Goal: Information Seeking & Learning: Learn about a topic

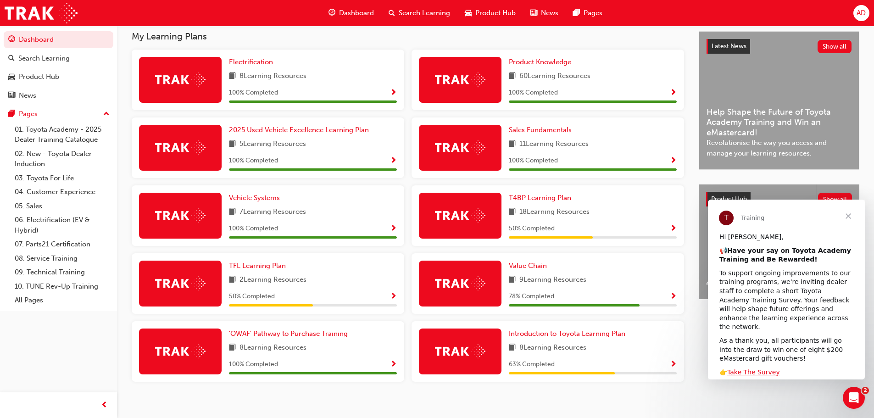
scroll to position [215, 0]
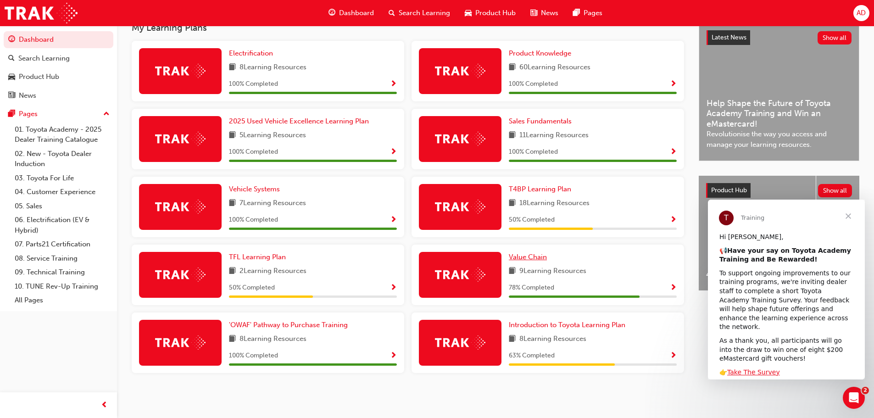
click at [537, 255] on span "Value Chain" at bounding box center [528, 257] width 38 height 8
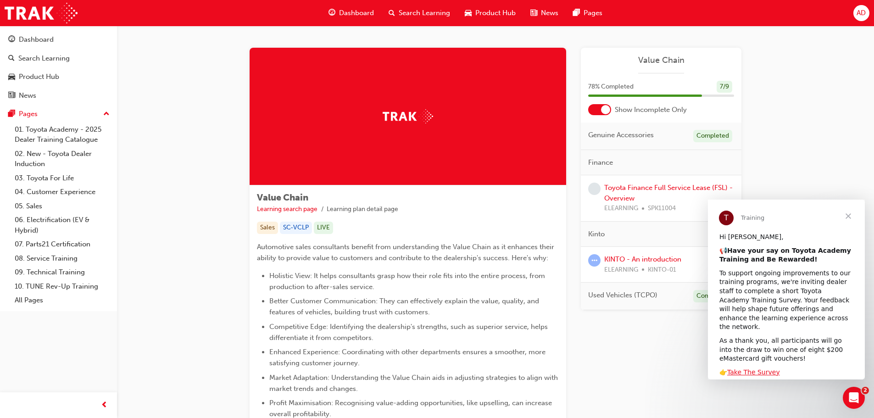
click at [848, 218] on span "Close" at bounding box center [847, 215] width 33 height 33
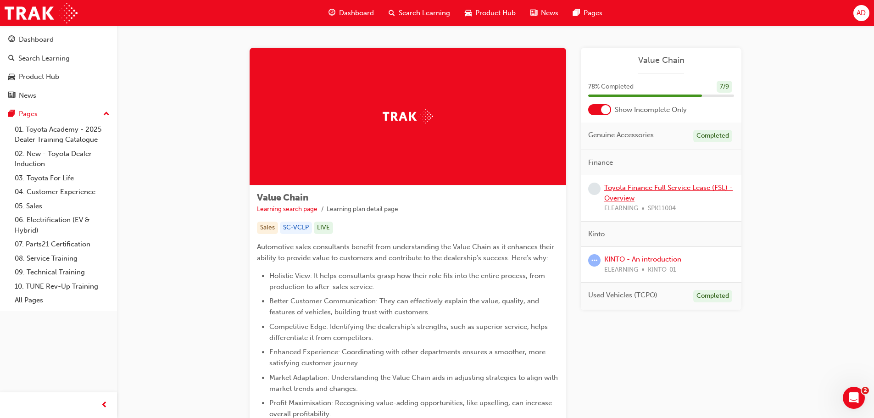
click at [655, 188] on link "Toyota Finance Full Service Lease (FSL) - Overview" at bounding box center [668, 192] width 128 height 19
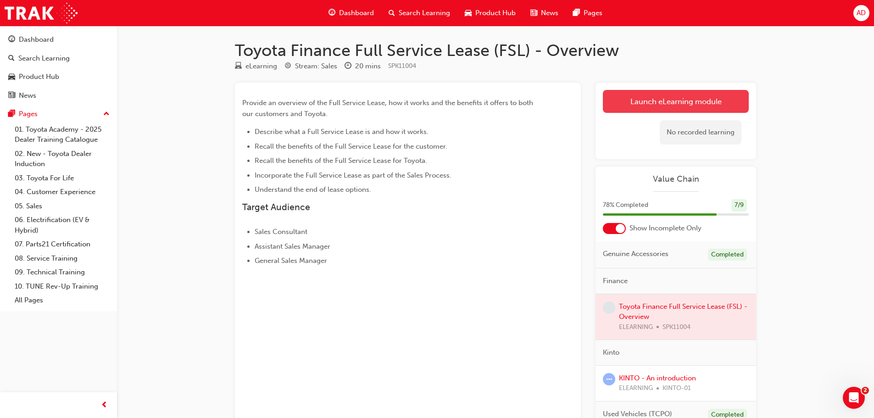
click at [700, 102] on link "Launch eLearning module" at bounding box center [676, 101] width 146 height 23
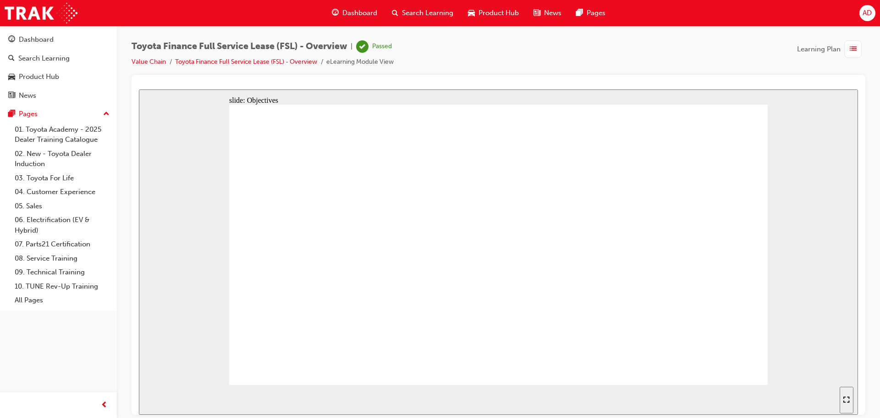
drag, startPoint x: 672, startPoint y: 349, endPoint x: 638, endPoint y: 355, distance: 35.1
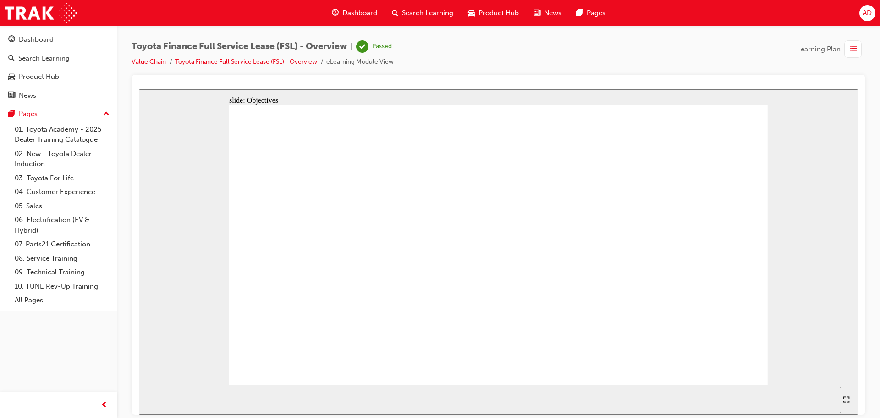
drag, startPoint x: 558, startPoint y: 346, endPoint x: 616, endPoint y: 347, distance: 58.3
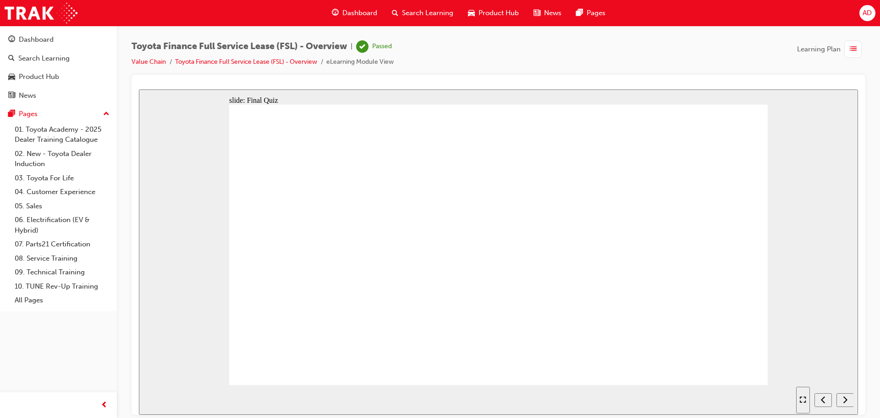
radio input "true"
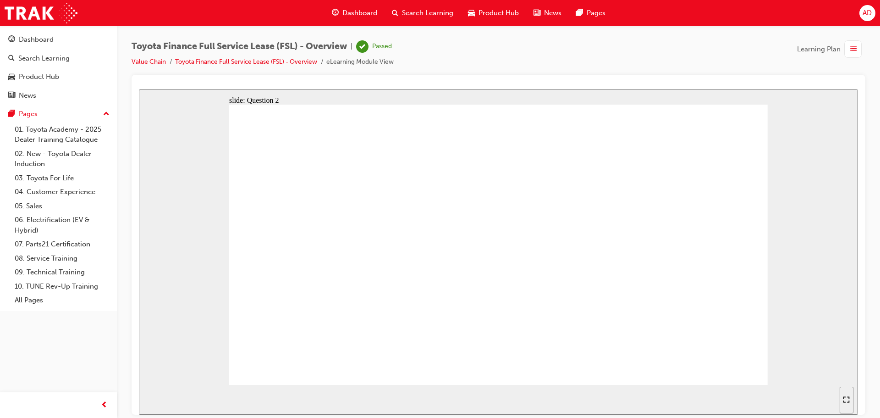
radio input "true"
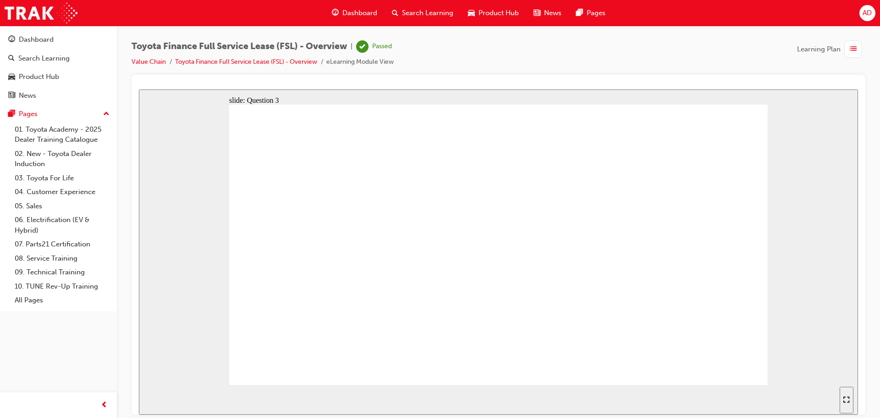
radio input "true"
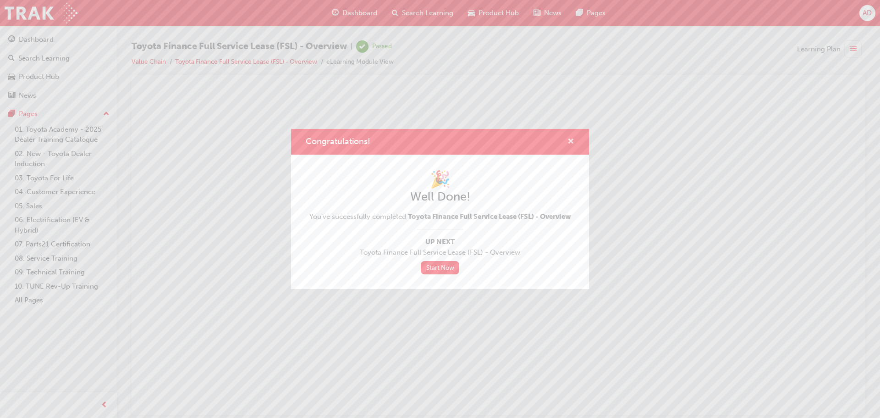
click at [570, 140] on span "cross-icon" at bounding box center [571, 142] width 7 height 8
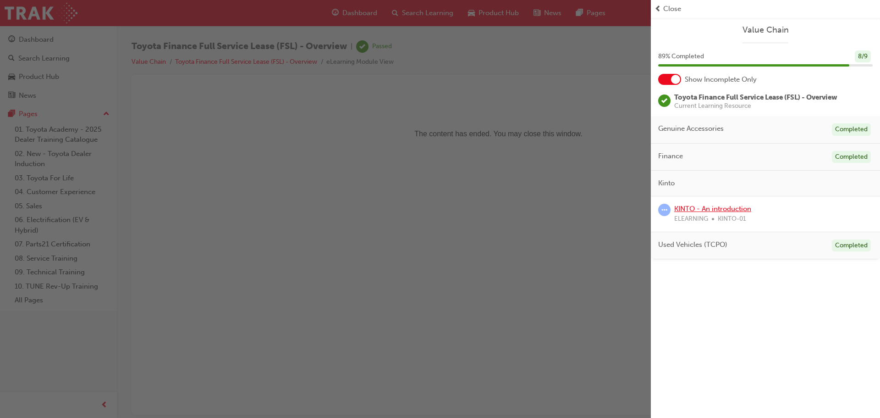
click at [736, 210] on link "KINTO - An introduction" at bounding box center [713, 209] width 77 height 8
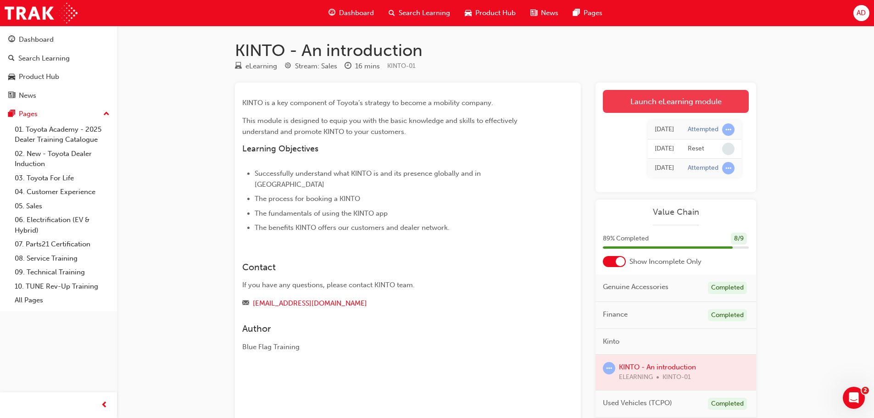
click at [687, 100] on link "Launch eLearning module" at bounding box center [676, 101] width 146 height 23
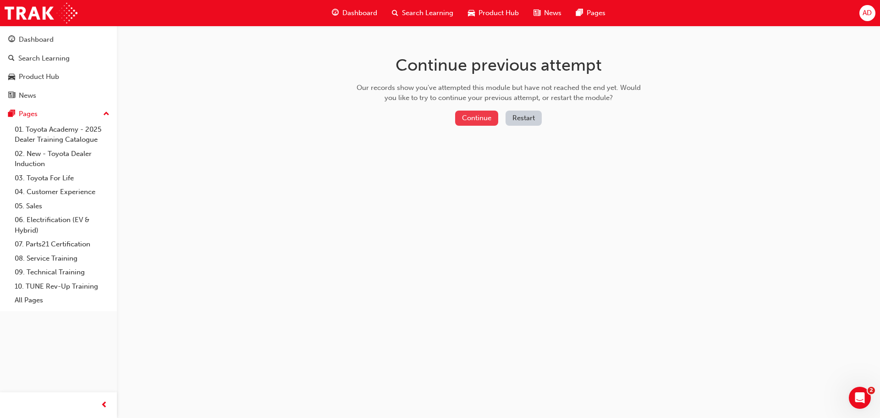
click at [482, 122] on button "Continue" at bounding box center [476, 118] width 43 height 15
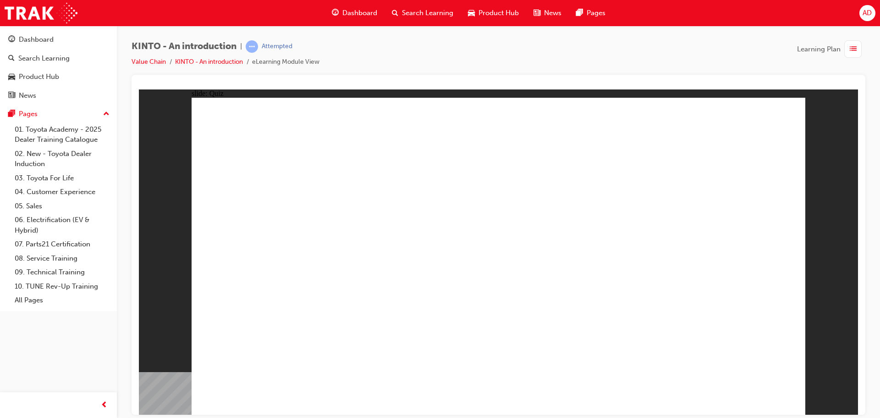
radio input "true"
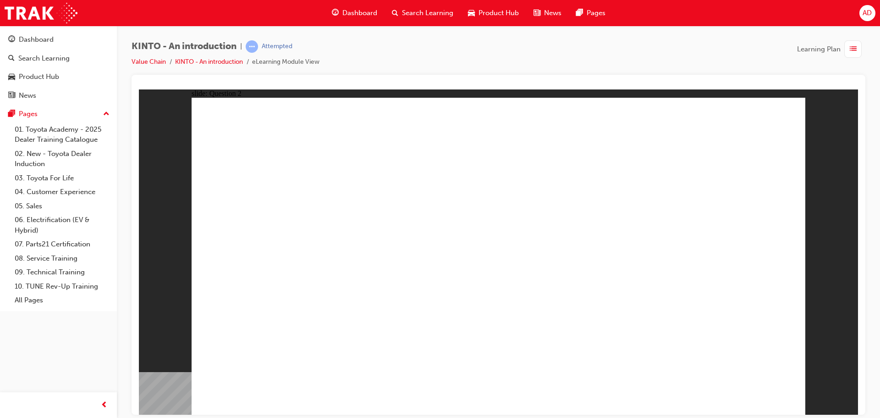
checkbox input "true"
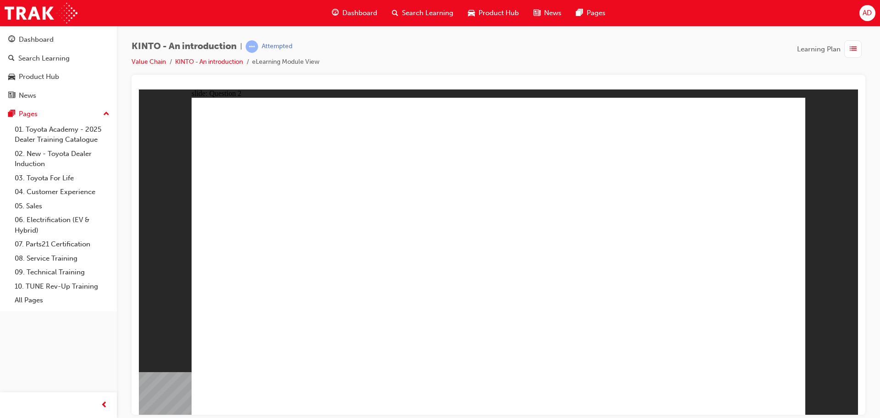
radio input "true"
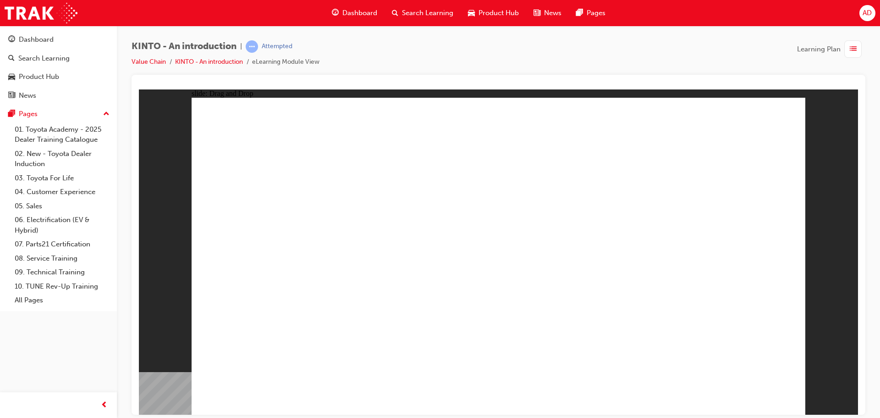
drag, startPoint x: 636, startPoint y: 271, endPoint x: 284, endPoint y: 345, distance: 359.9
drag, startPoint x: 261, startPoint y: 266, endPoint x: 374, endPoint y: 333, distance: 131.8
drag, startPoint x: 511, startPoint y: 260, endPoint x: 509, endPoint y: 332, distance: 72.9
drag, startPoint x: 730, startPoint y: 263, endPoint x: 616, endPoint y: 336, distance: 135.1
drag, startPoint x: 390, startPoint y: 267, endPoint x: 730, endPoint y: 335, distance: 346.4
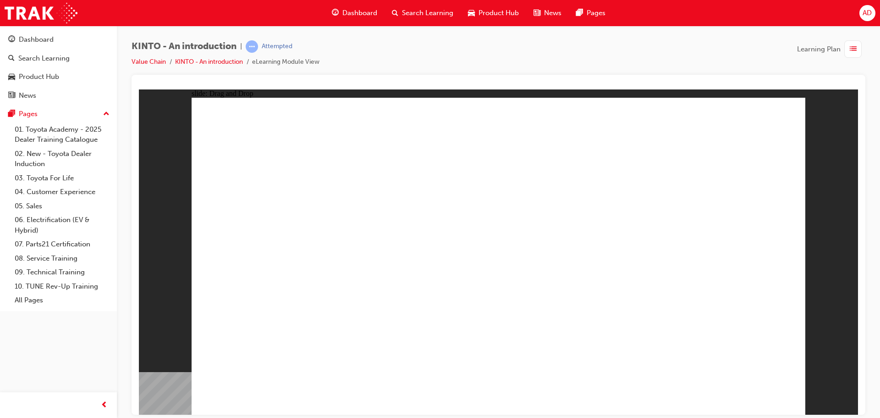
radio input "true"
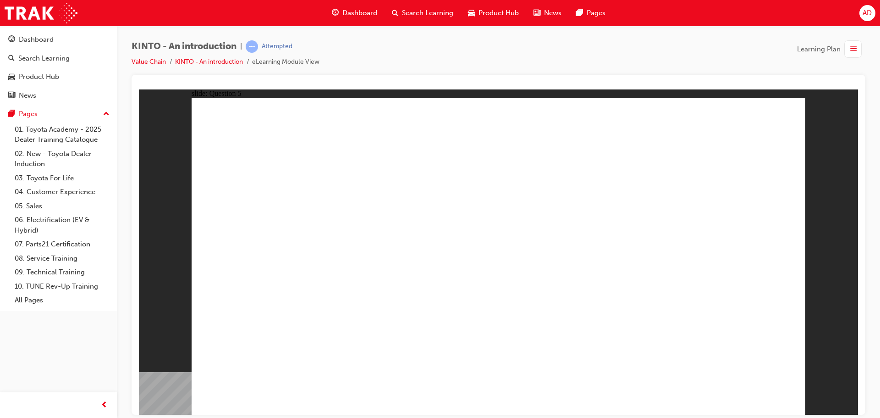
radio input "true"
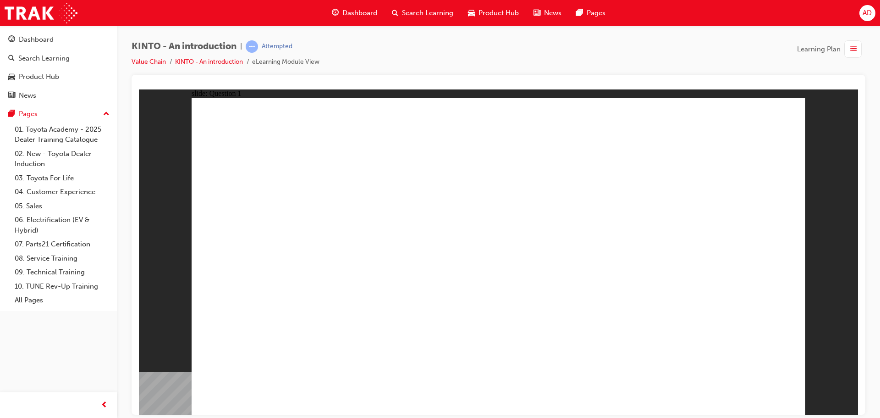
checkbox input "true"
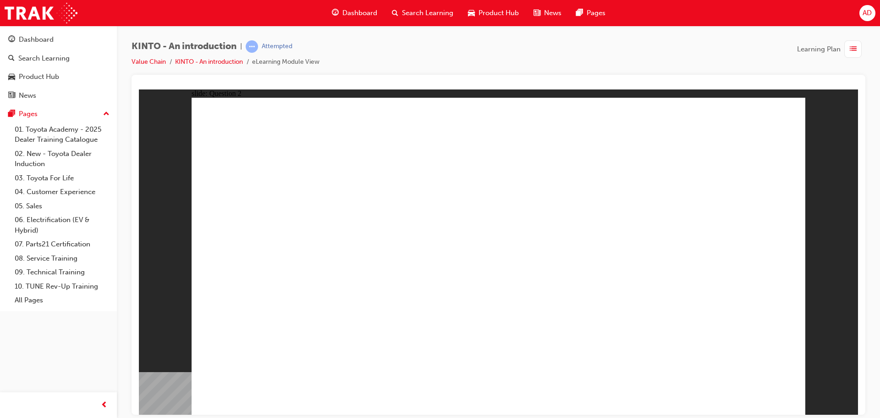
checkbox input "true"
drag, startPoint x: 726, startPoint y: 398, endPoint x: 760, endPoint y: 384, distance: 36.4
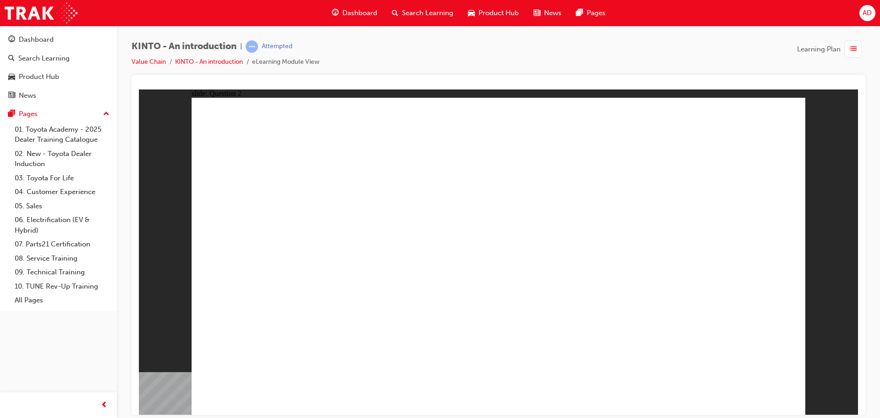
radio input "true"
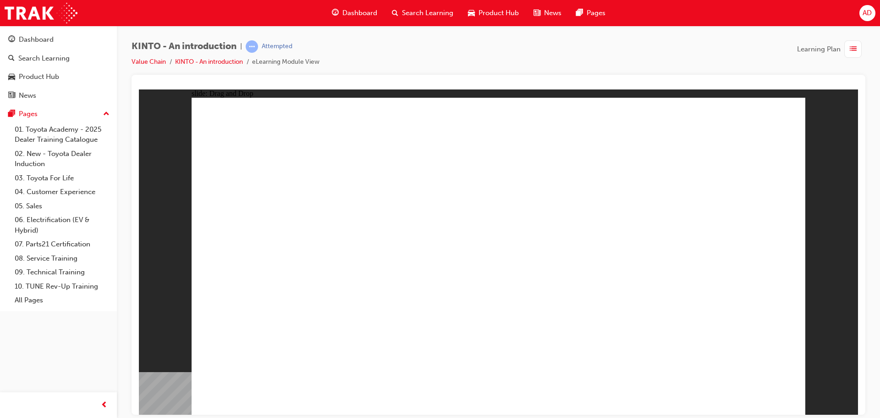
drag, startPoint x: 622, startPoint y: 272, endPoint x: 278, endPoint y: 340, distance: 351.0
drag, startPoint x: 268, startPoint y: 266, endPoint x: 378, endPoint y: 338, distance: 131.0
drag, startPoint x: 379, startPoint y: 271, endPoint x: 717, endPoint y: 343, distance: 345.6
drag, startPoint x: 732, startPoint y: 268, endPoint x: 626, endPoint y: 334, distance: 125.1
drag, startPoint x: 490, startPoint y: 266, endPoint x: 485, endPoint y: 338, distance: 72.2
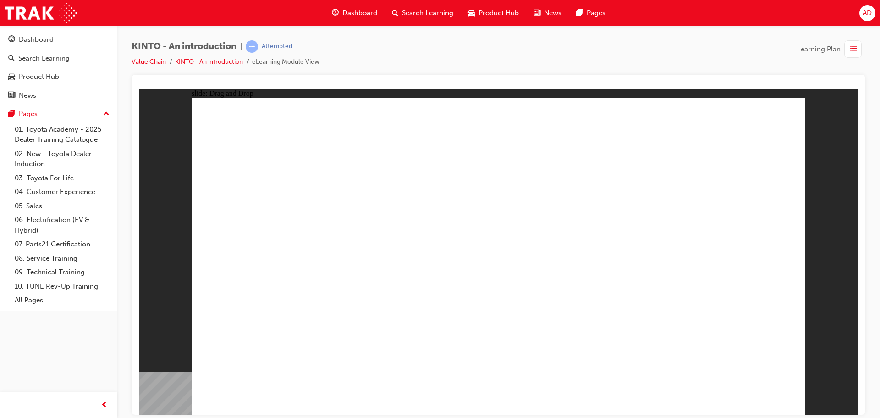
radio input "true"
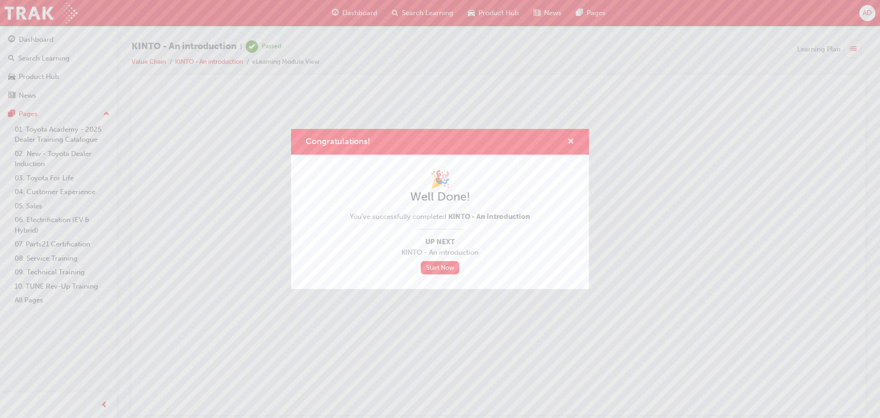
click at [570, 140] on span "cross-icon" at bounding box center [571, 142] width 7 height 8
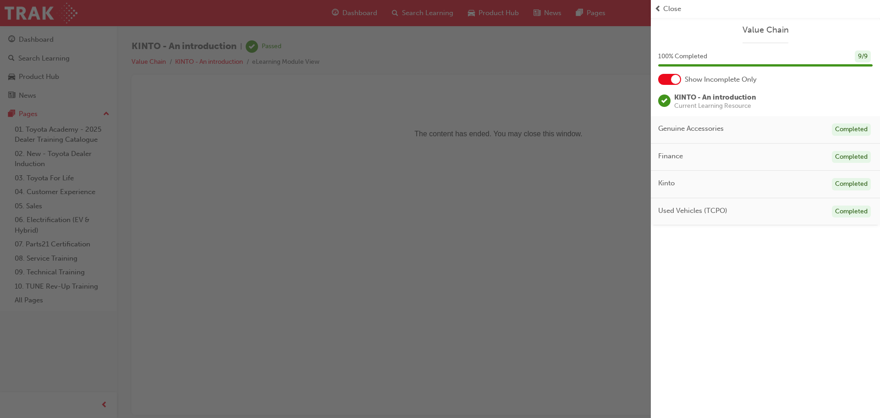
click at [33, 39] on div "button" at bounding box center [325, 209] width 651 height 418
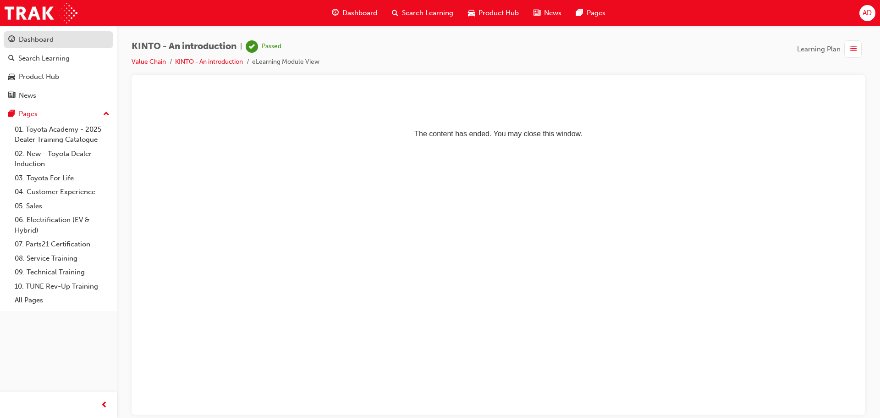
click at [33, 39] on div "Dashboard" at bounding box center [36, 39] width 35 height 11
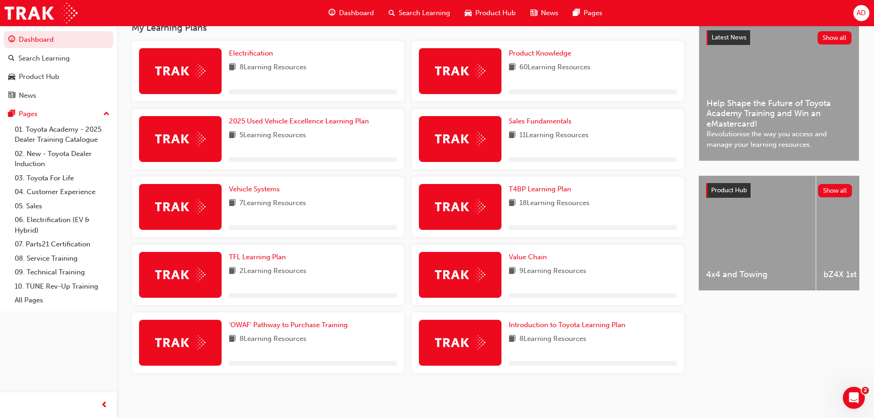
scroll to position [215, 0]
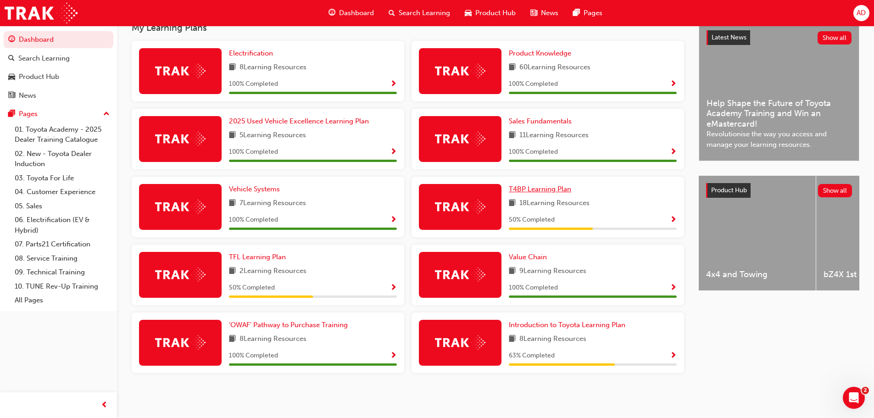
click at [552, 189] on span "T4BP Learning Plan" at bounding box center [540, 189] width 62 height 8
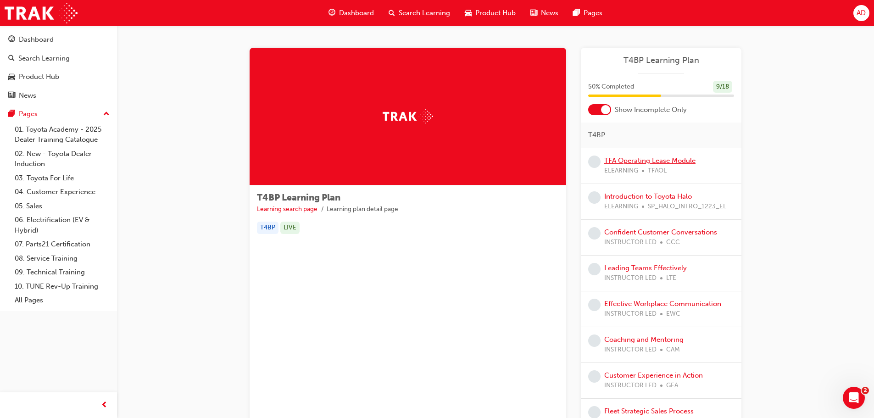
click at [674, 158] on link "TFA Operating Lease Module" at bounding box center [649, 160] width 91 height 8
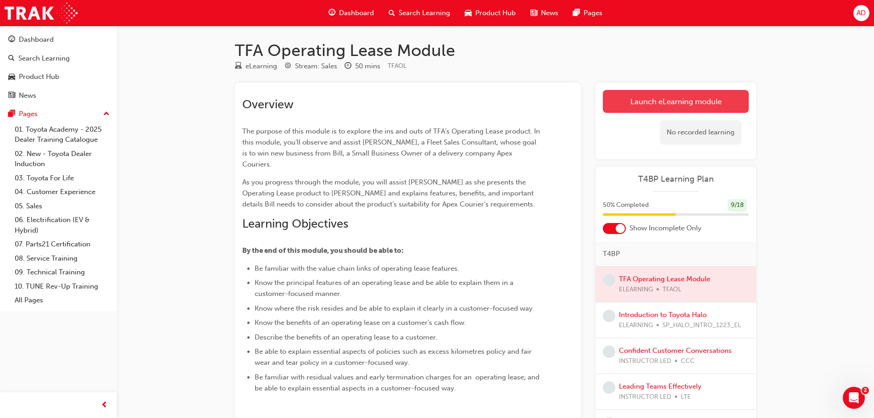
click at [674, 96] on link "Launch eLearning module" at bounding box center [676, 101] width 146 height 23
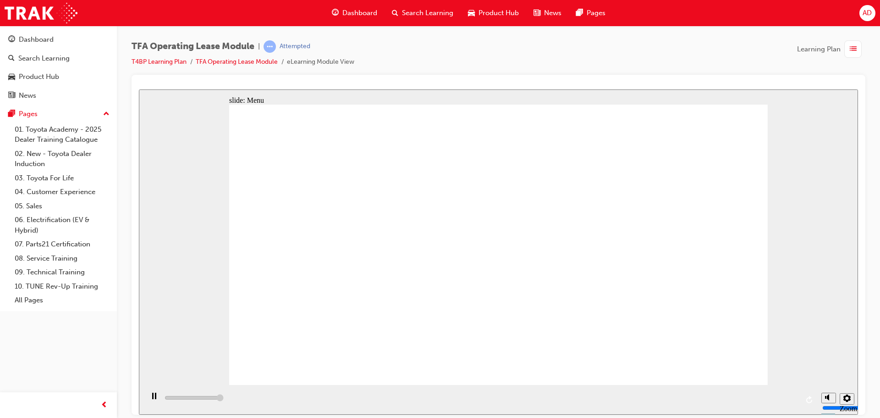
type input "3000"
click at [36, 15] on img at bounding box center [41, 13] width 73 height 21
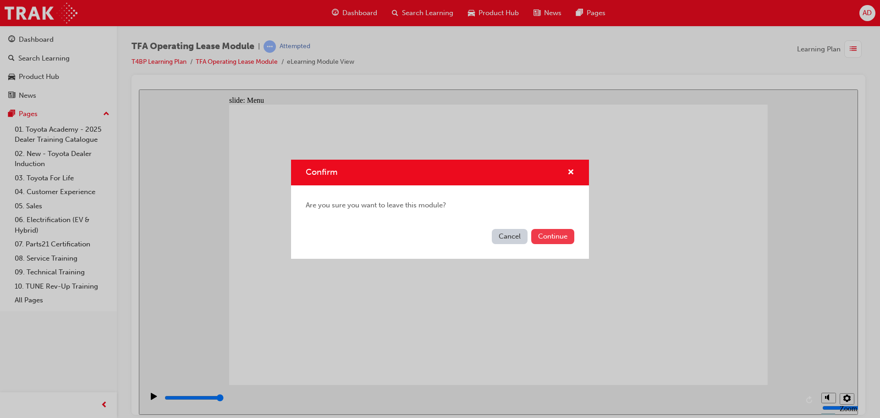
click at [557, 235] on button "Continue" at bounding box center [552, 236] width 43 height 15
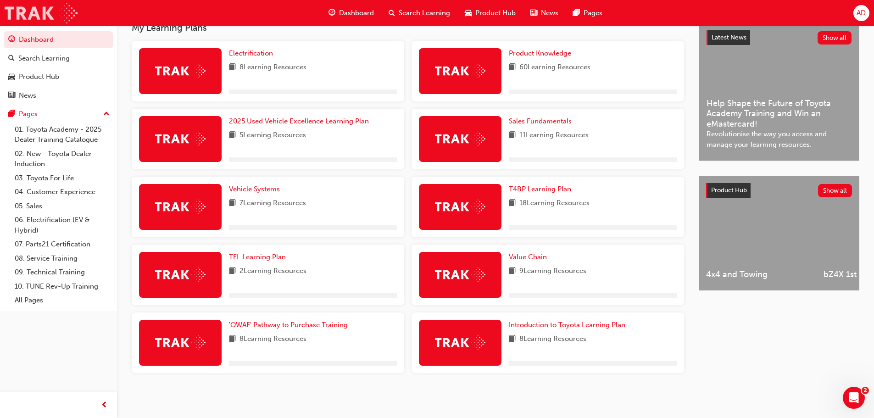
scroll to position [215, 0]
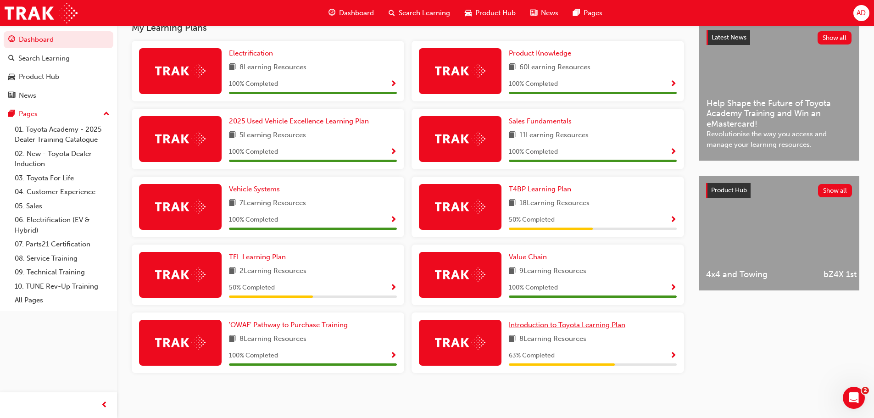
click at [603, 323] on span "Introduction to Toyota Learning Plan" at bounding box center [567, 325] width 116 height 8
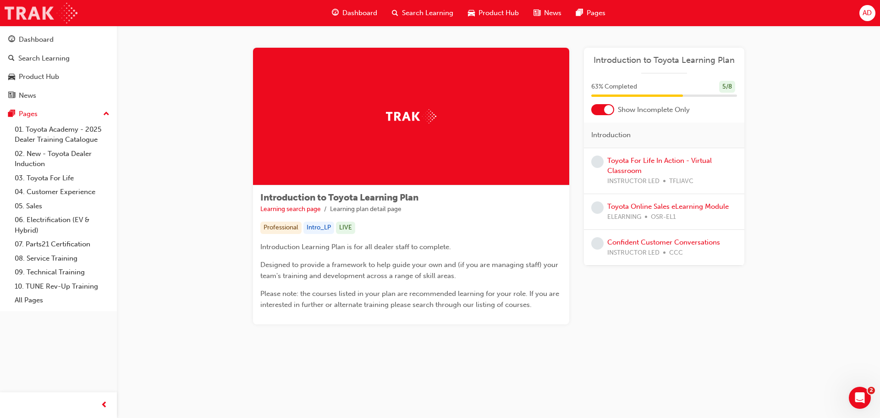
click at [28, 8] on img at bounding box center [41, 13] width 73 height 21
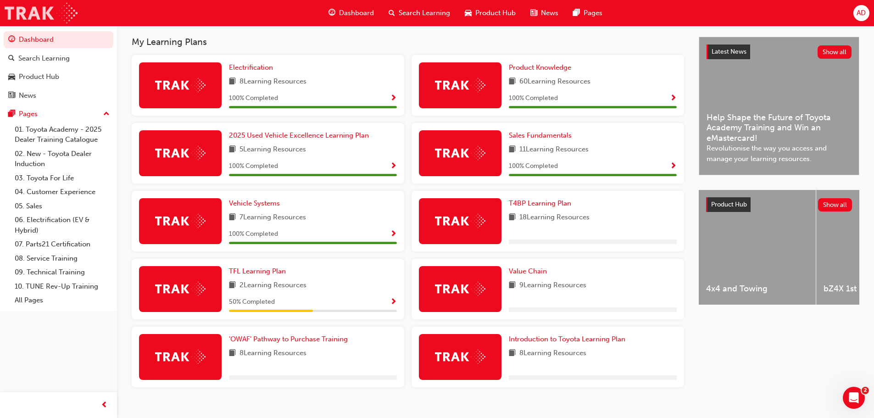
scroll to position [215, 0]
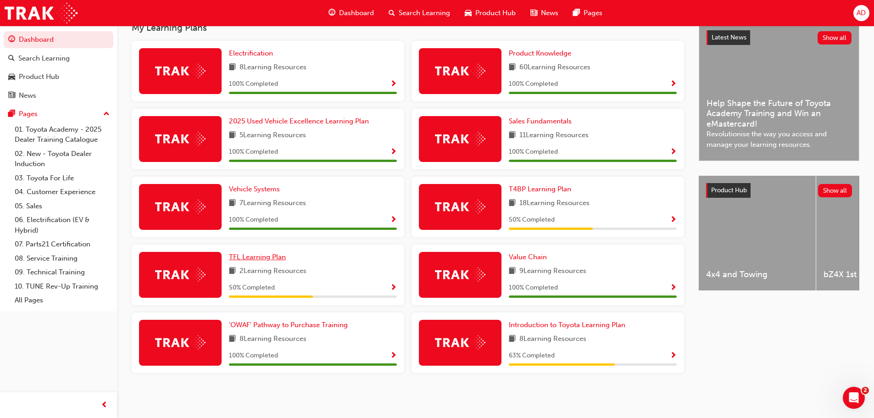
click at [264, 257] on span "TFL Learning Plan" at bounding box center [257, 257] width 57 height 8
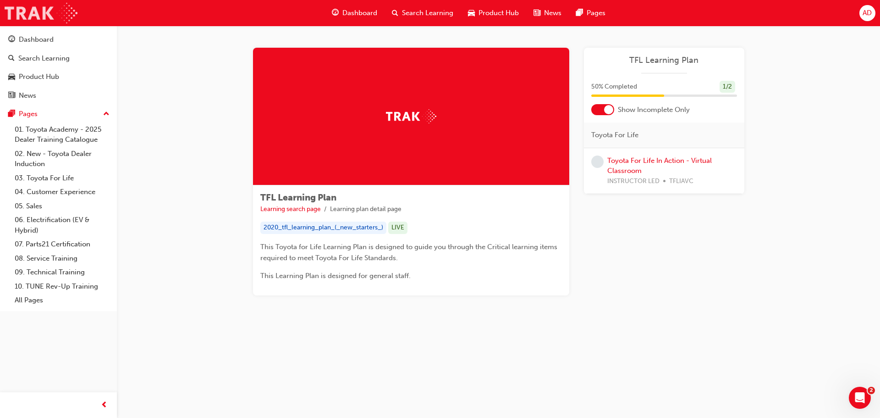
click at [28, 11] on img at bounding box center [41, 13] width 73 height 21
